Goal: Task Accomplishment & Management: Use online tool/utility

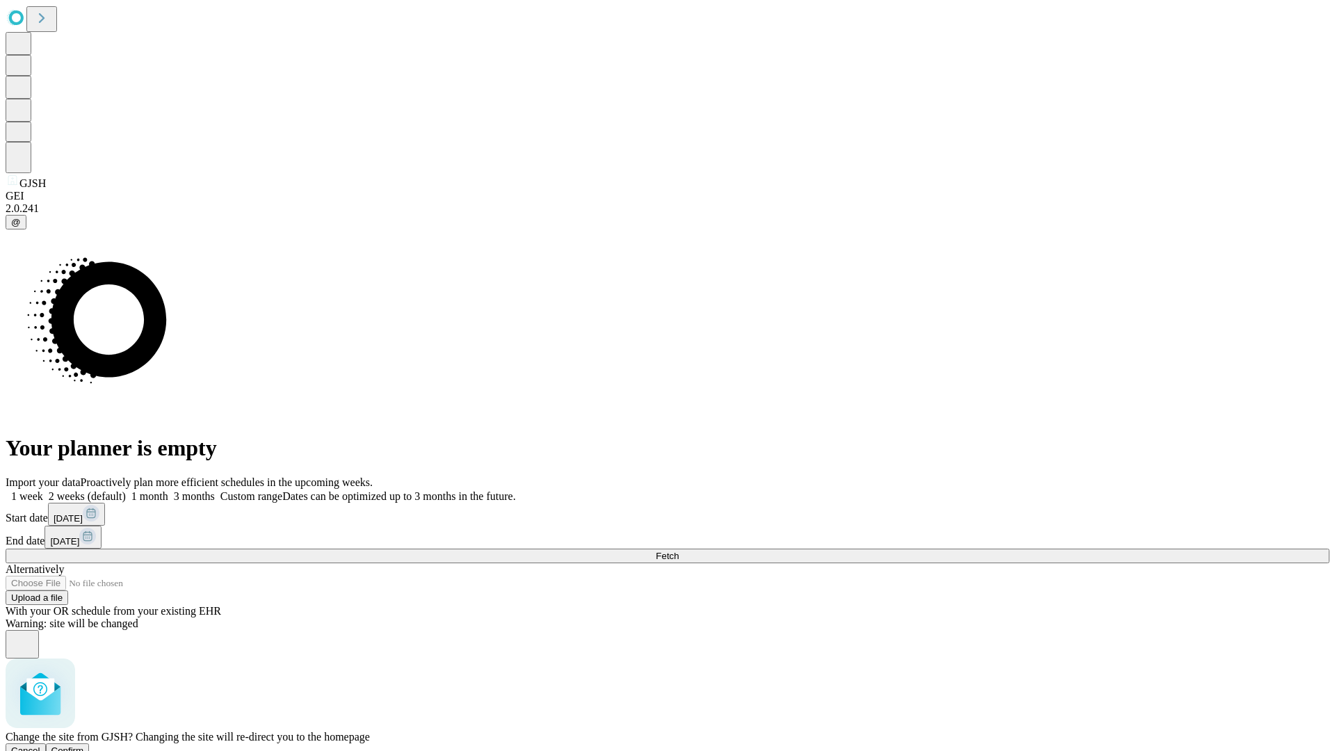
click at [84, 745] on span "Confirm" at bounding box center [67, 750] width 33 height 10
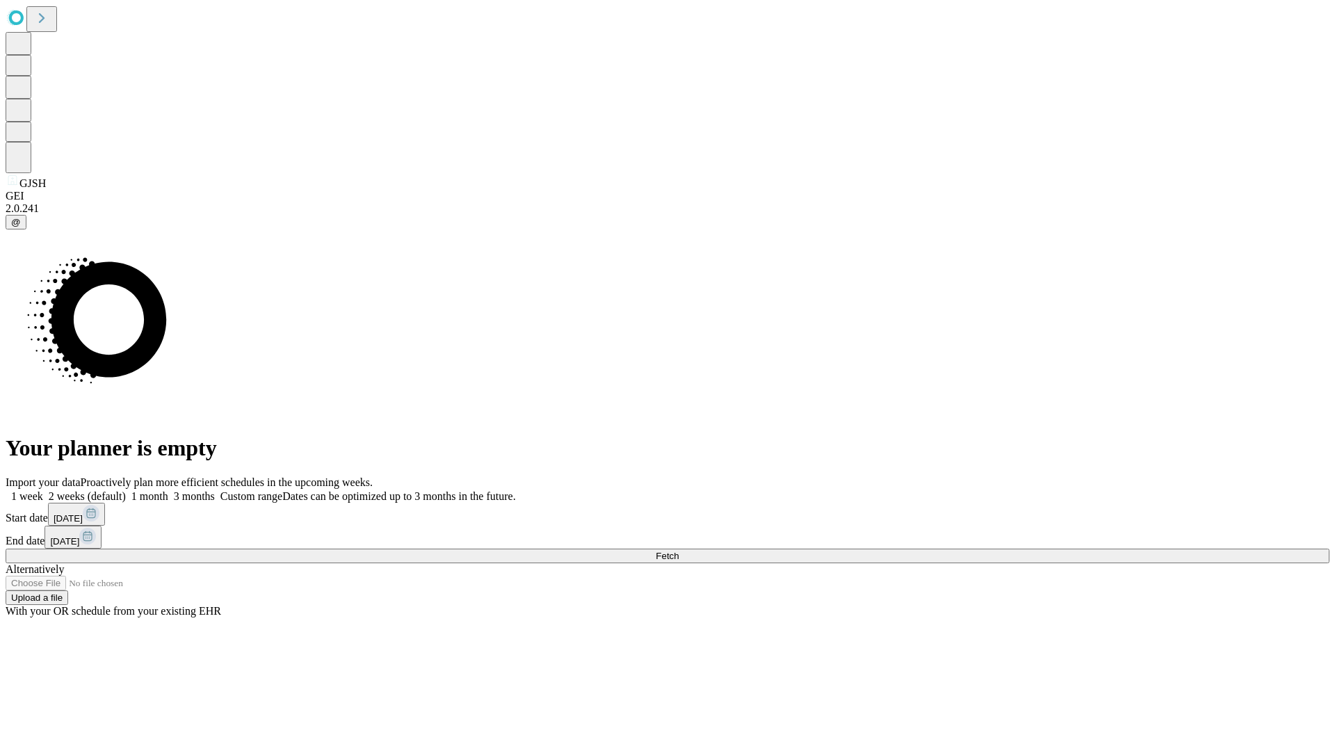
click at [43, 490] on label "1 week" at bounding box center [25, 496] width 38 height 12
click at [678, 551] on span "Fetch" at bounding box center [666, 556] width 23 height 10
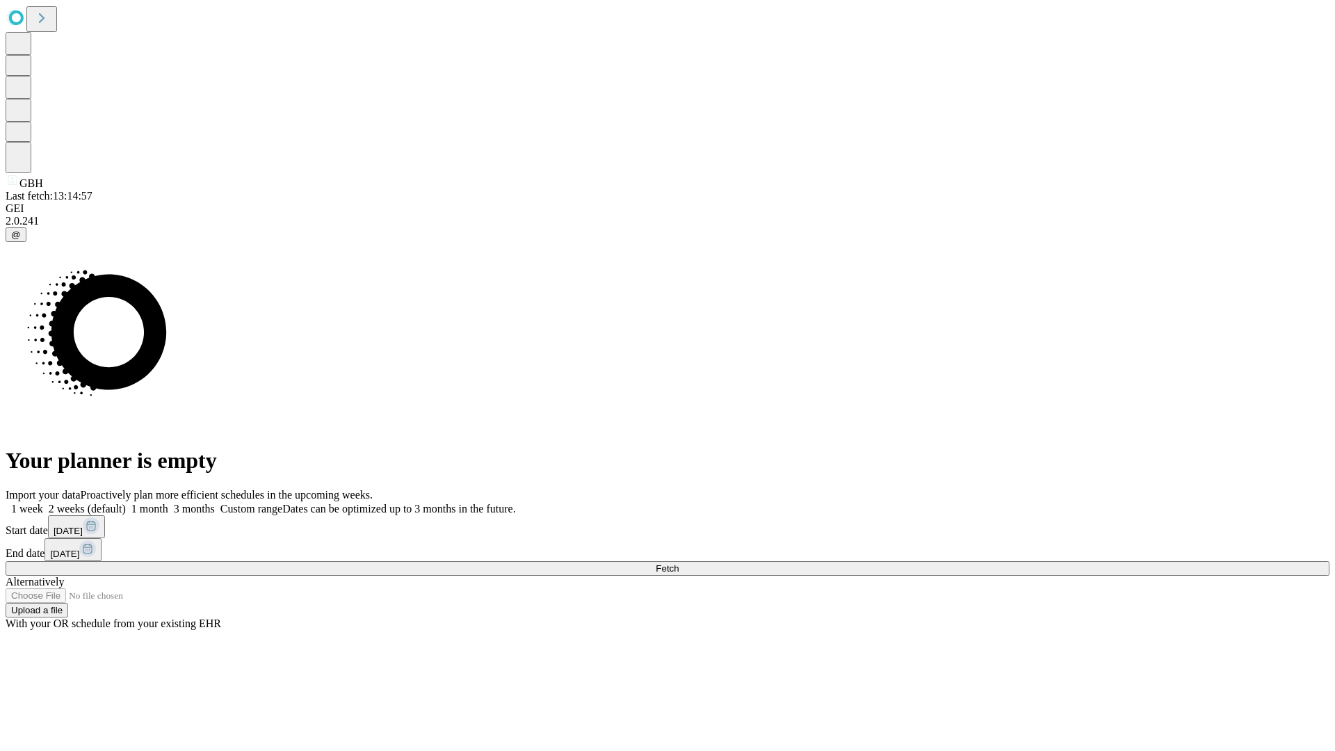
click at [43, 503] on label "1 week" at bounding box center [25, 509] width 38 height 12
click at [678, 563] on span "Fetch" at bounding box center [666, 568] width 23 height 10
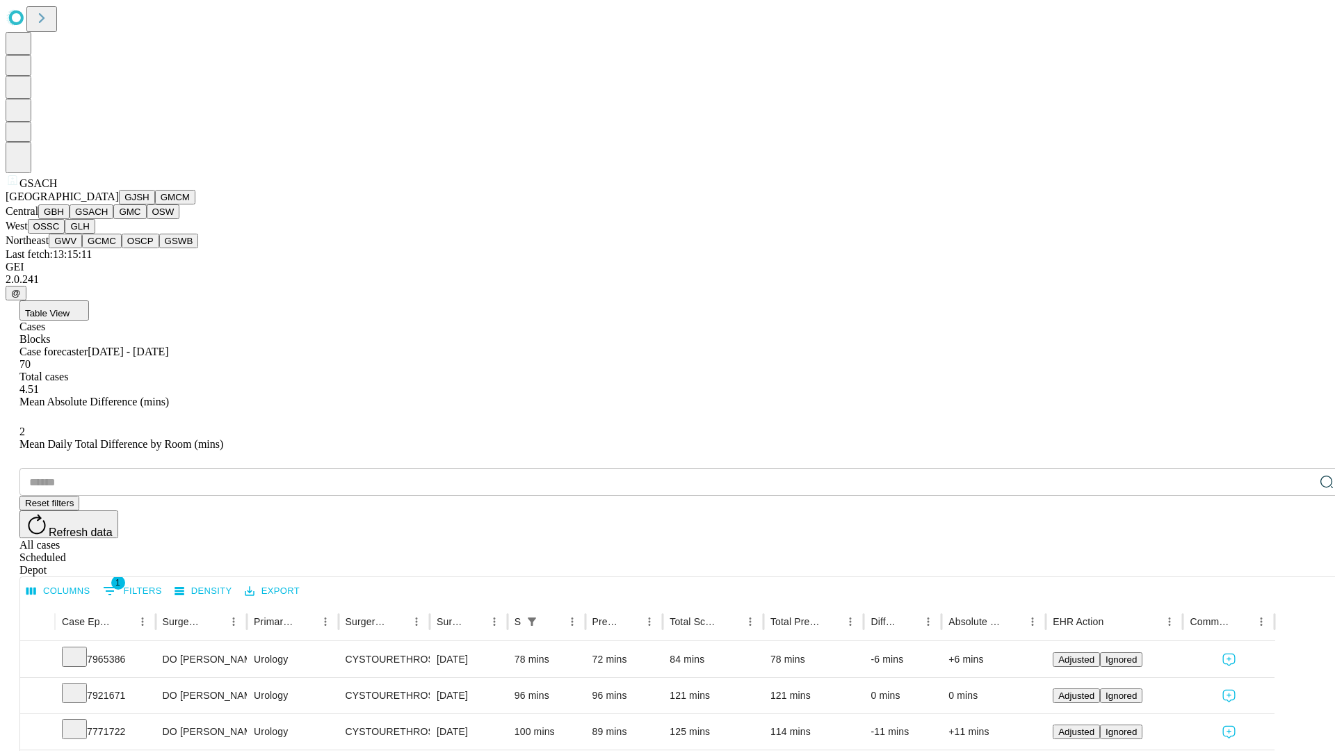
click at [113, 219] on button "GMC" at bounding box center [129, 211] width 33 height 15
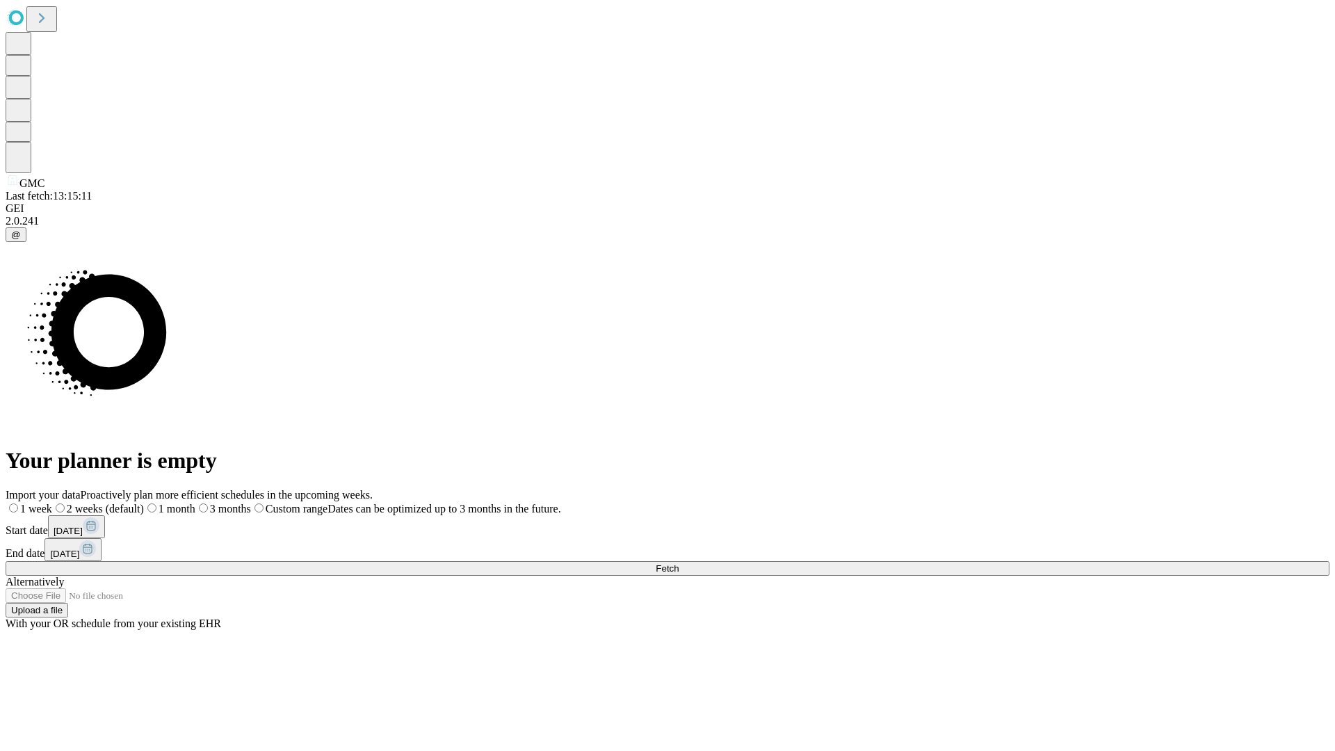
click at [52, 503] on label "1 week" at bounding box center [29, 509] width 47 height 12
click at [678, 563] on span "Fetch" at bounding box center [666, 568] width 23 height 10
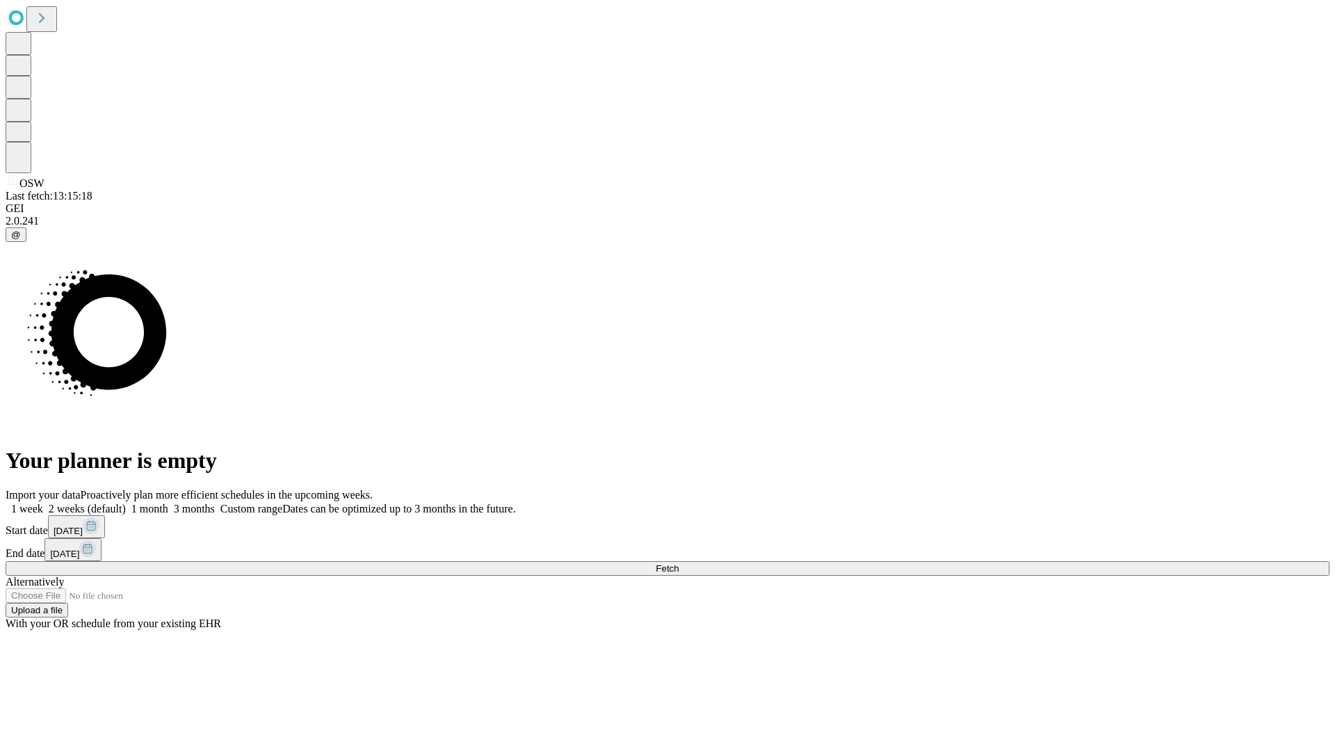
click at [678, 563] on span "Fetch" at bounding box center [666, 568] width 23 height 10
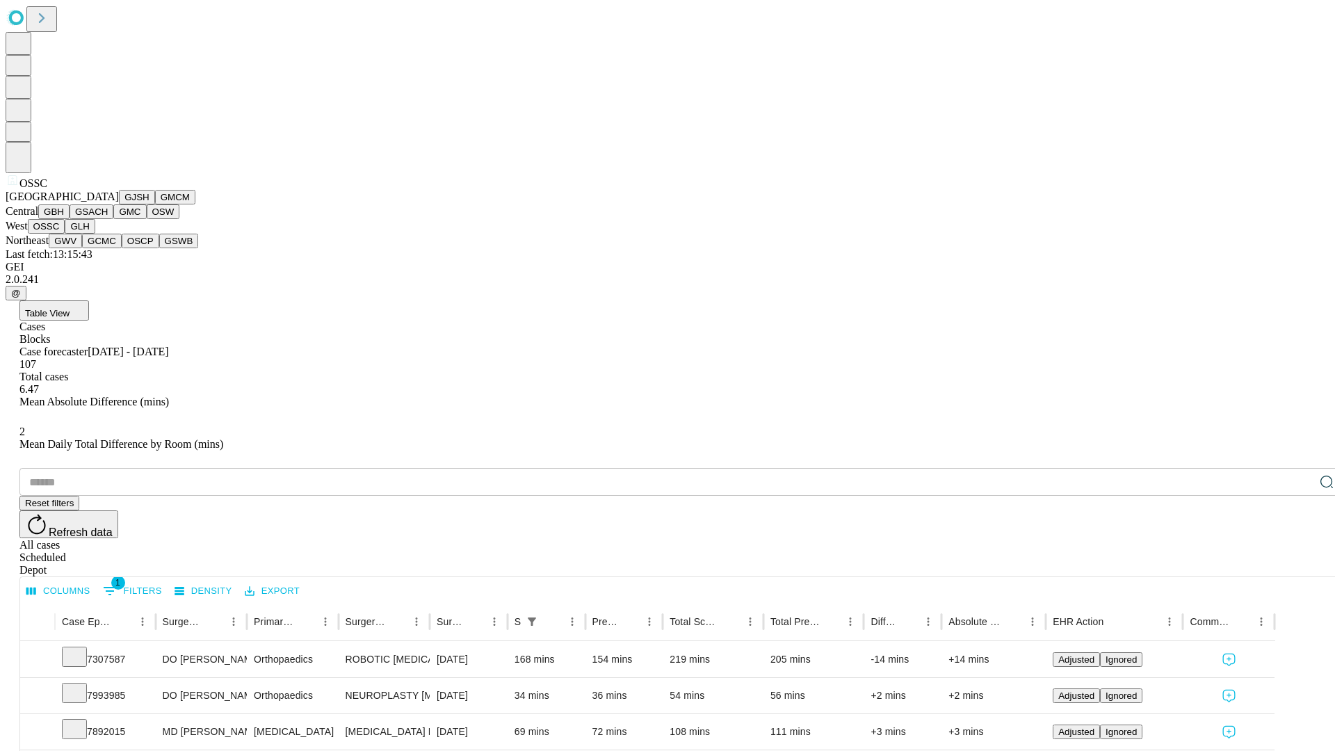
click at [95, 234] on button "GLH" at bounding box center [80, 226] width 30 height 15
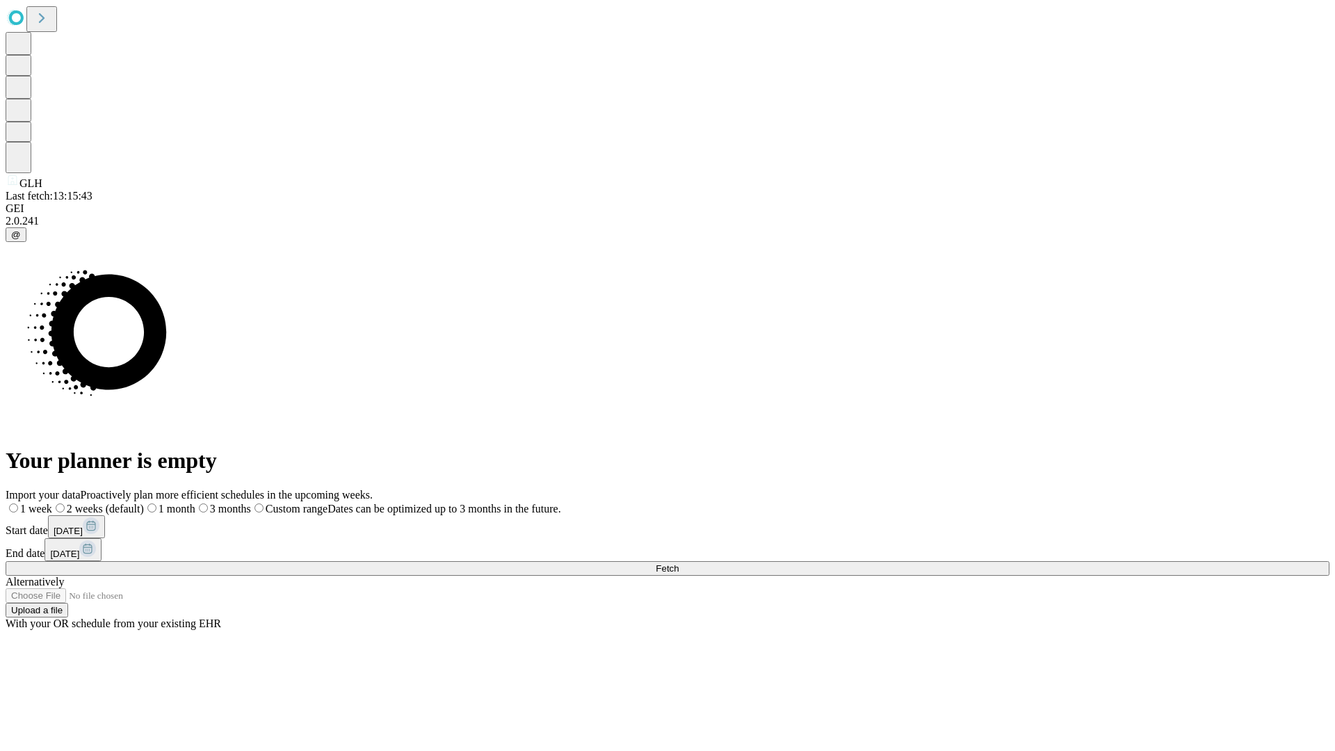
click at [52, 503] on label "1 week" at bounding box center [29, 509] width 47 height 12
click at [678, 563] on span "Fetch" at bounding box center [666, 568] width 23 height 10
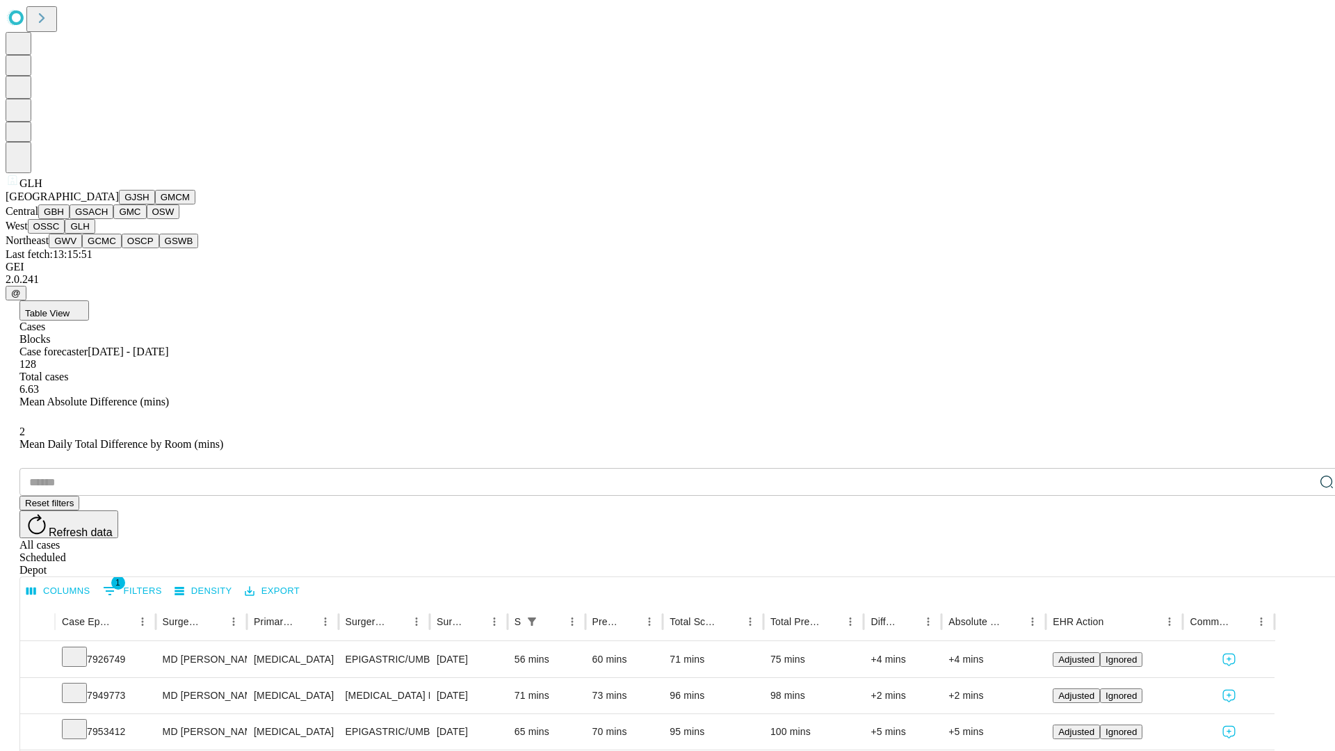
click at [82, 248] on button "GWV" at bounding box center [65, 241] width 33 height 15
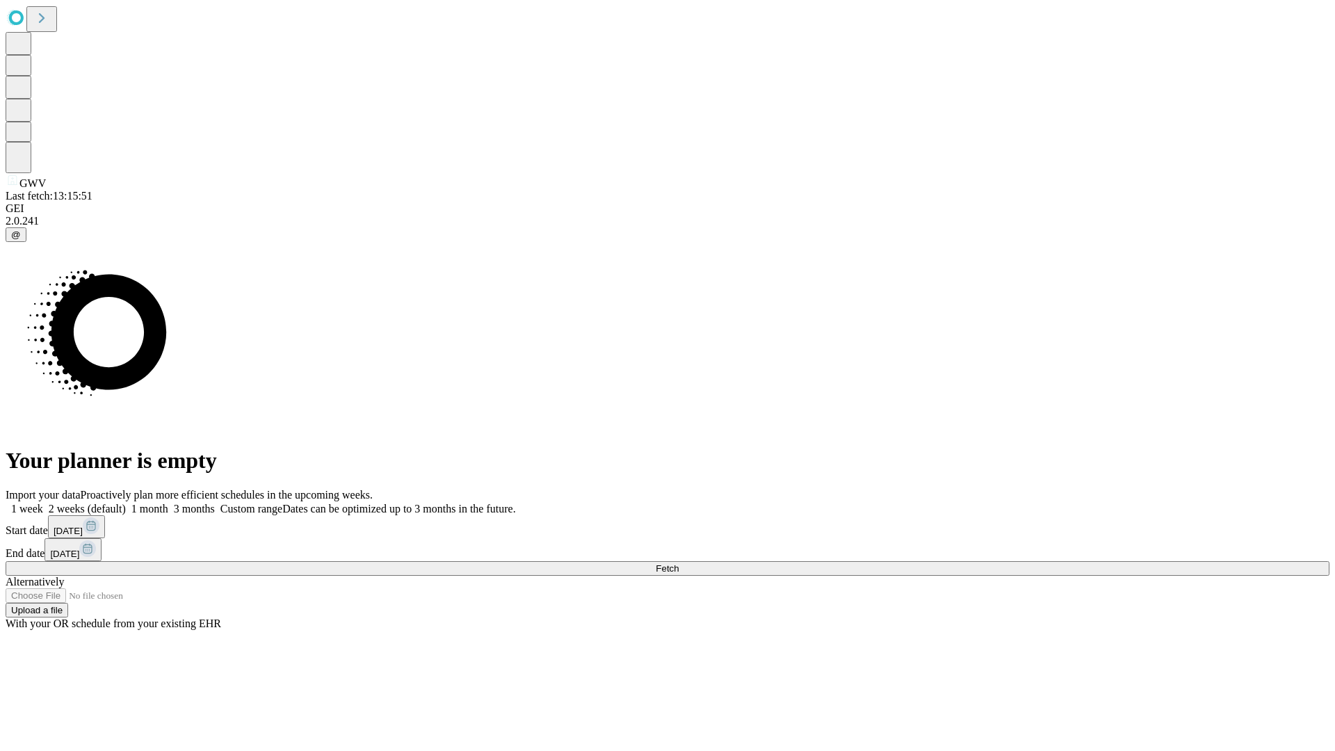
click at [678, 563] on span "Fetch" at bounding box center [666, 568] width 23 height 10
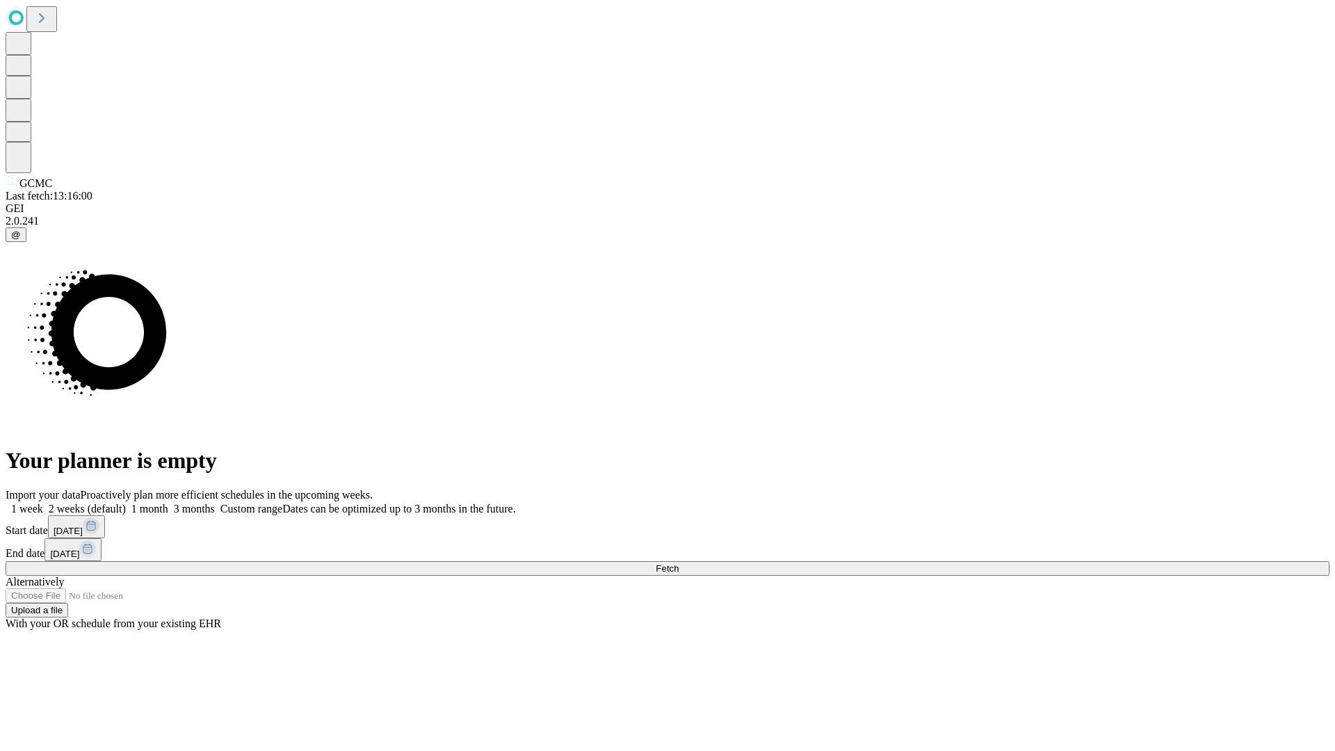
click at [43, 503] on label "1 week" at bounding box center [25, 509] width 38 height 12
click at [678, 563] on span "Fetch" at bounding box center [666, 568] width 23 height 10
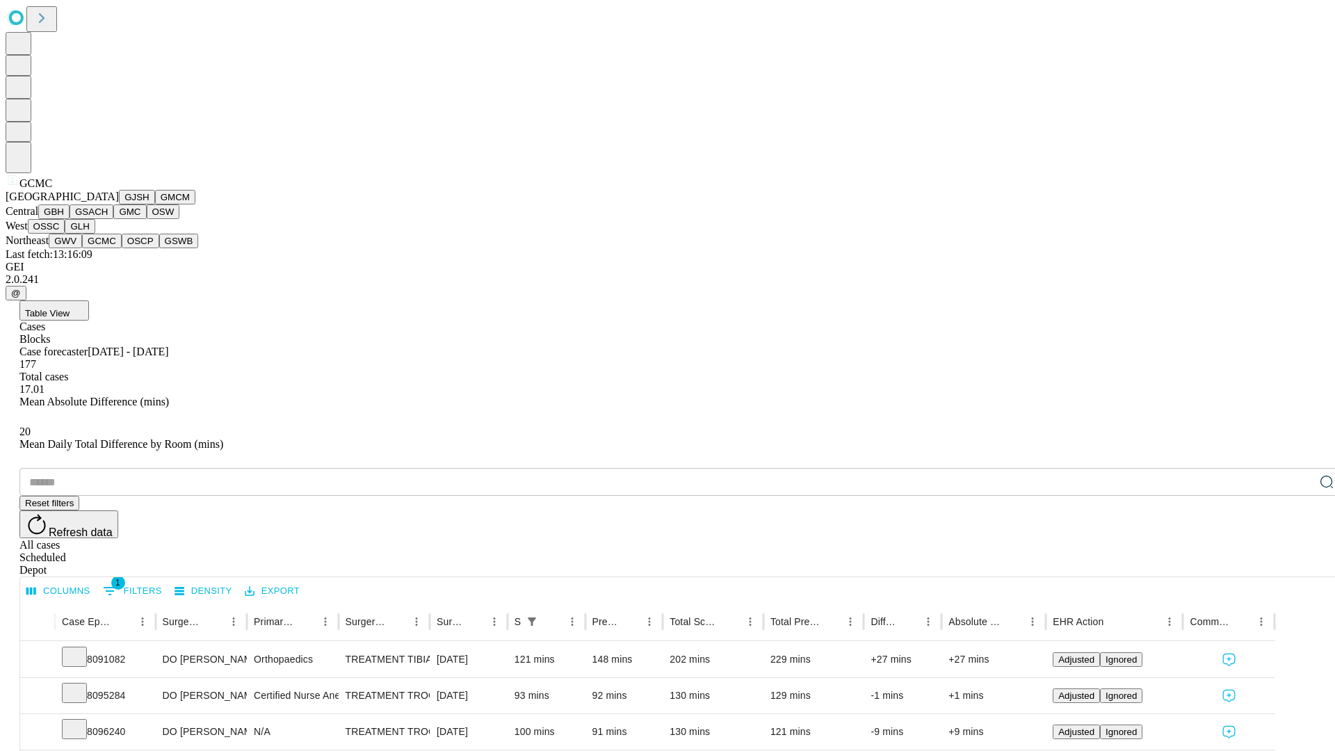
click at [122, 248] on button "OSCP" at bounding box center [141, 241] width 38 height 15
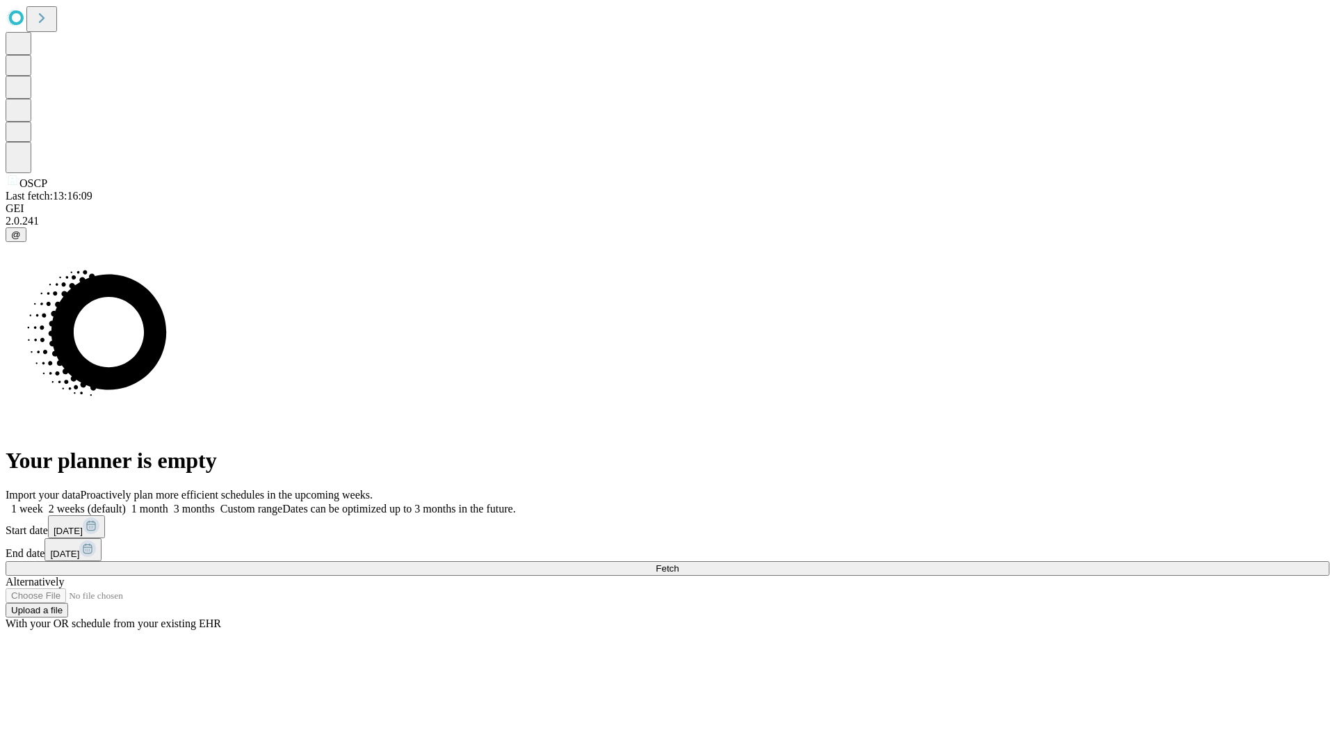
click at [43, 503] on label "1 week" at bounding box center [25, 509] width 38 height 12
click at [678, 563] on span "Fetch" at bounding box center [666, 568] width 23 height 10
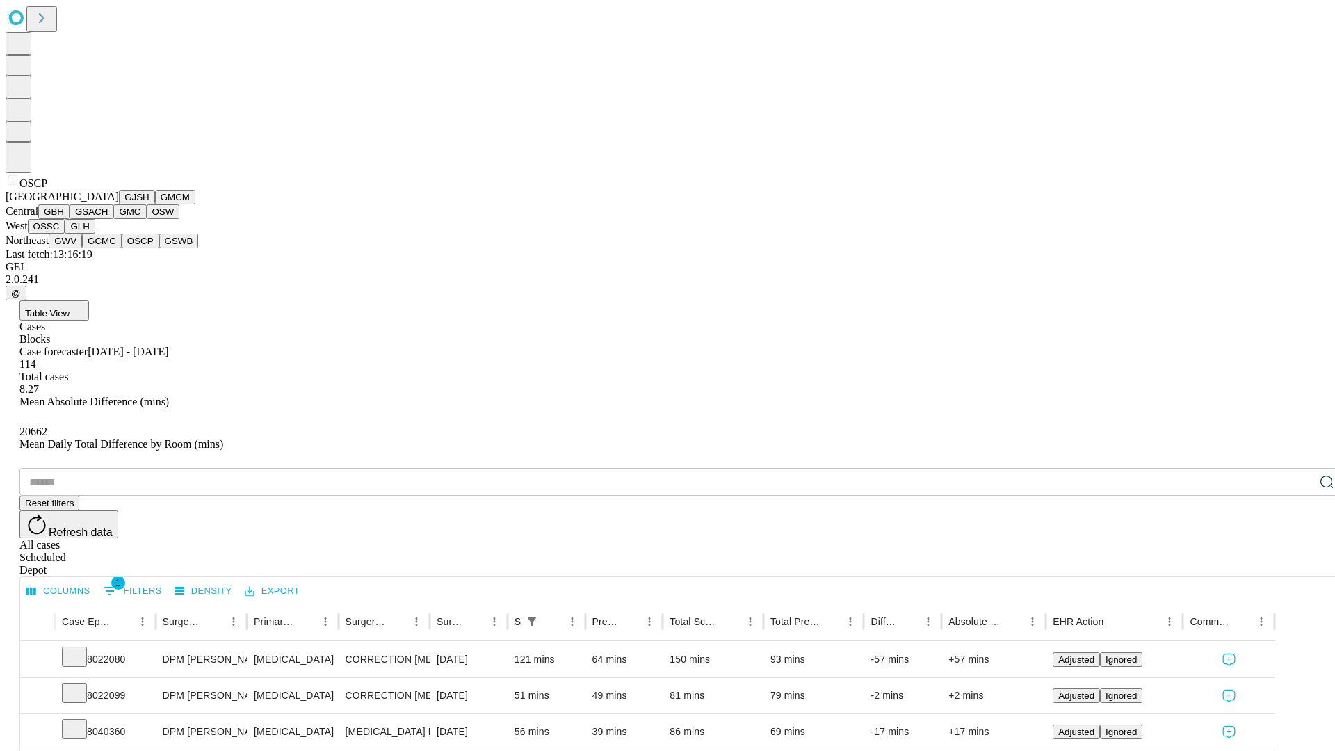
click at [159, 248] on button "GSWB" at bounding box center [179, 241] width 40 height 15
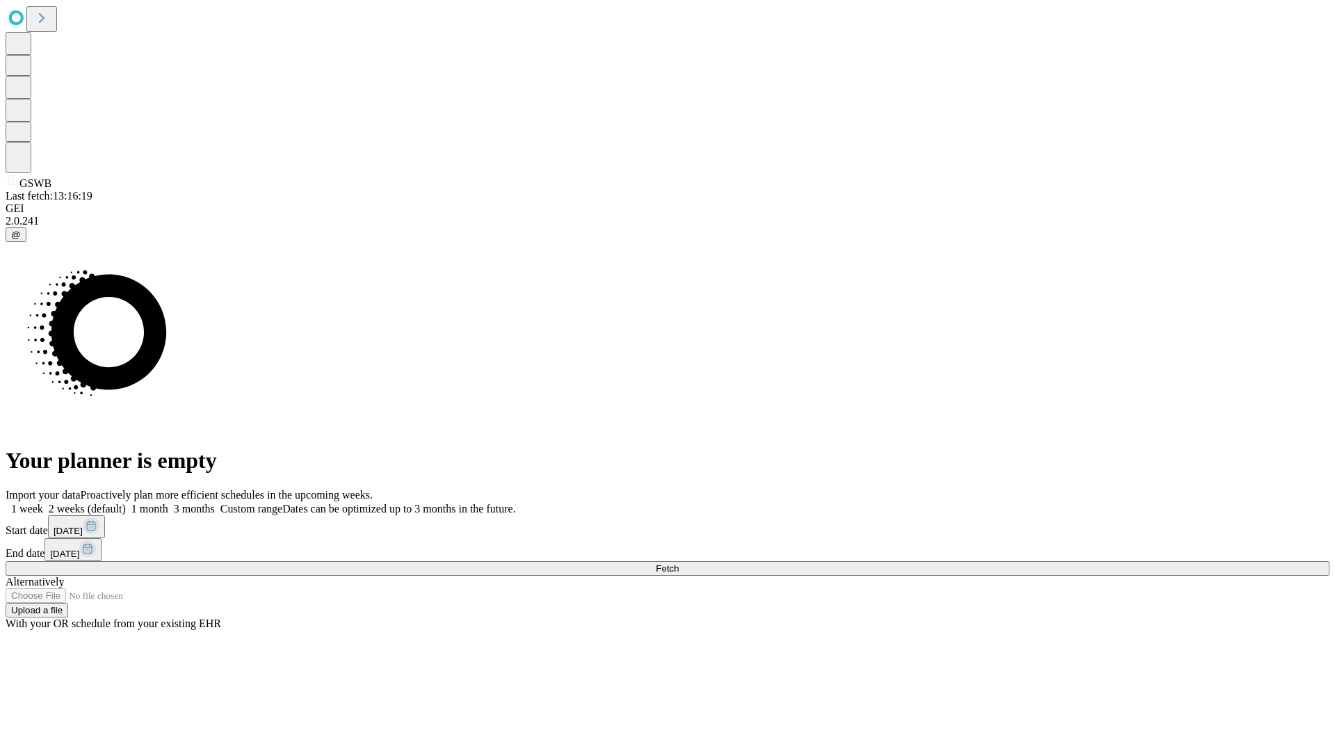
click at [43, 503] on label "1 week" at bounding box center [25, 509] width 38 height 12
click at [678, 563] on span "Fetch" at bounding box center [666, 568] width 23 height 10
